Goal: Information Seeking & Learning: Stay updated

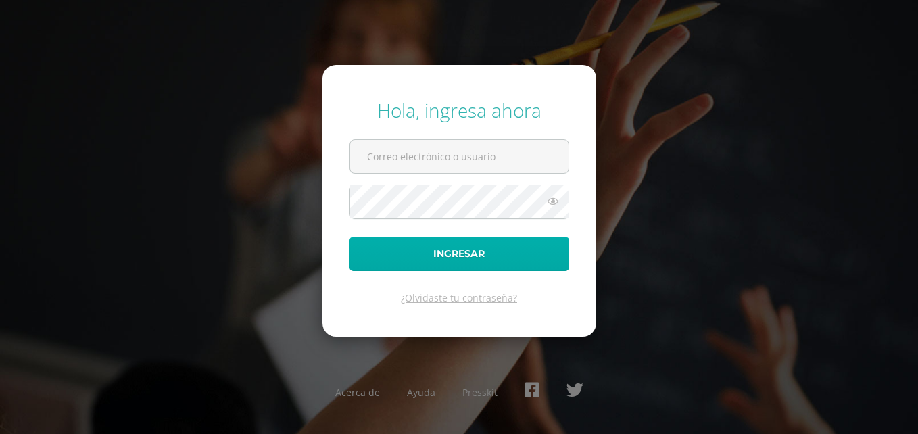
type input "[EMAIL_ADDRESS][DOMAIN_NAME]"
click at [450, 248] on button "Ingresar" at bounding box center [460, 254] width 220 height 34
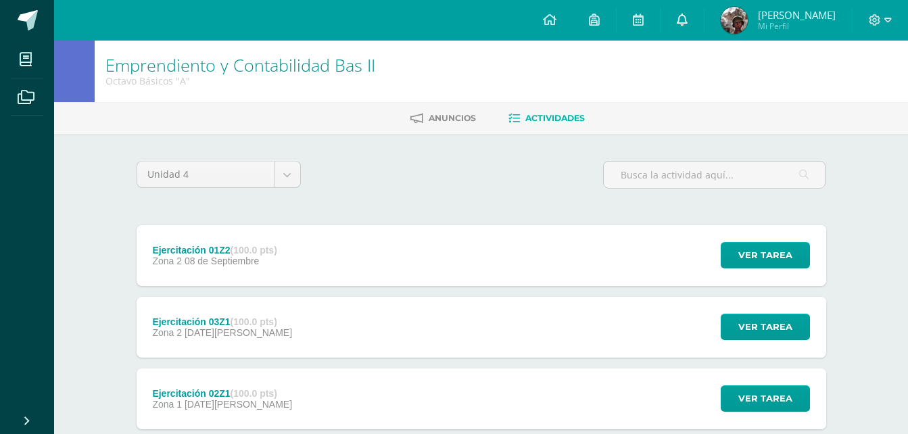
click at [692, 26] on link at bounding box center [682, 20] width 43 height 41
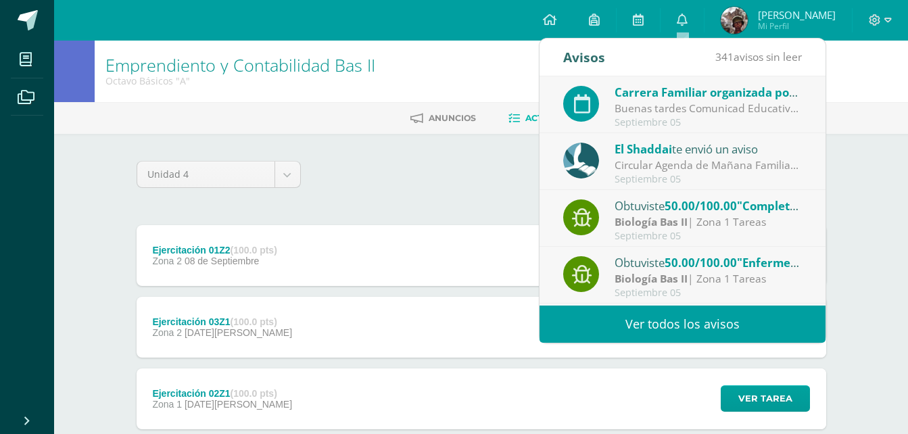
click at [697, 315] on link "Ver todos los avisos" at bounding box center [683, 324] width 286 height 37
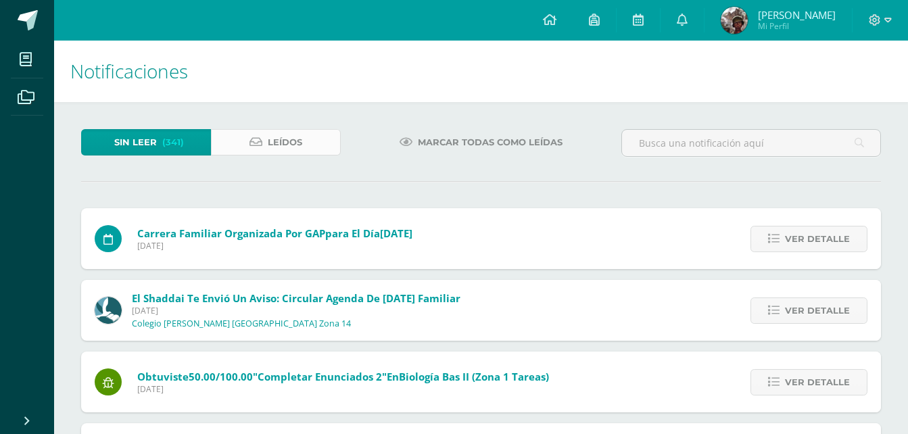
click at [302, 137] on span "Leídos" at bounding box center [285, 142] width 34 height 25
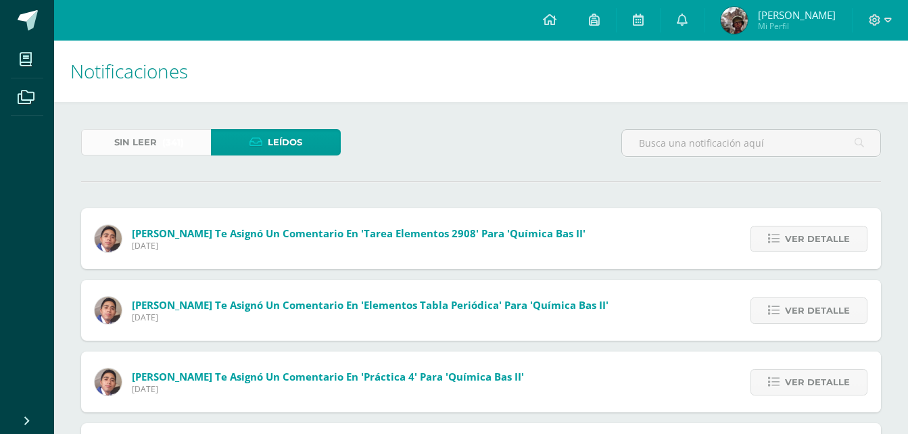
click at [170, 135] on span "(341)" at bounding box center [173, 142] width 22 height 25
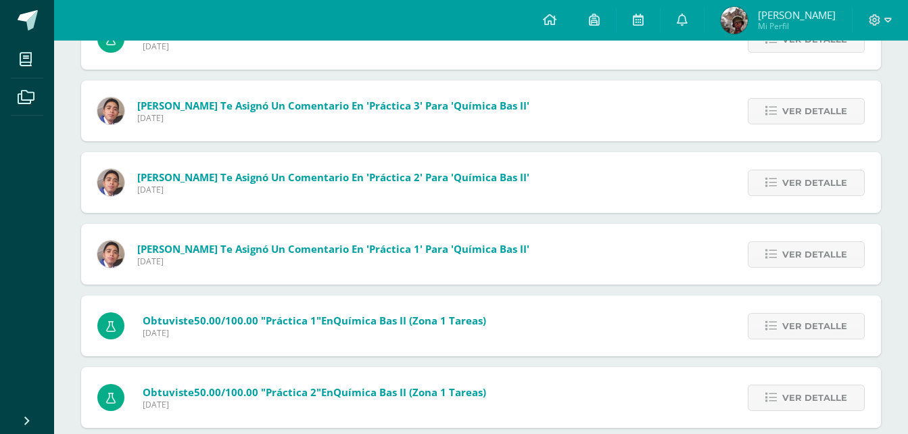
scroll to position [1069, 0]
